Goal: Task Accomplishment & Management: Complete application form

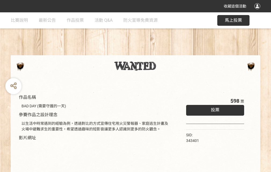
click at [258, 11] on div "收藏這個活動" at bounding box center [135, 6] width 271 height 12
click at [168, 53] on div "作品名稱 BAD DAY (需要守護的一天) 參賽作品之設計理念 以生活中時常遇到的經驗為例，透過對比的方式宣傳住宅用火災警報器、家庭逃生計畫及火場中避難求生…" at bounding box center [135, 125] width 271 height 226
click at [214, 109] on span "投票" at bounding box center [215, 110] width 9 height 5
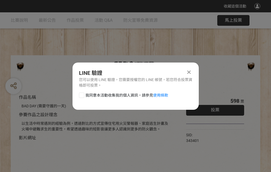
click at [81, 94] on div at bounding box center [81, 95] width 5 height 5
checkbox input "true"
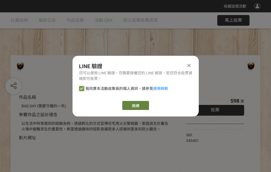
click at [135, 106] on link "繼續" at bounding box center [135, 105] width 27 height 9
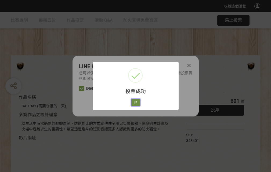
click at [134, 102] on button "好" at bounding box center [135, 103] width 9 height 8
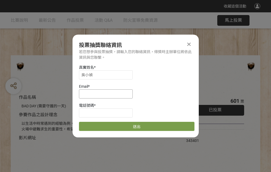
click at [108, 94] on input at bounding box center [106, 94] width 54 height 9
type input "[EMAIL_ADDRESS][DOMAIN_NAME]"
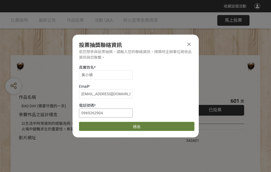
type input "0969262904"
click at [94, 125] on button "送出" at bounding box center [137, 126] width 116 height 9
